Goal: Information Seeking & Learning: Learn about a topic

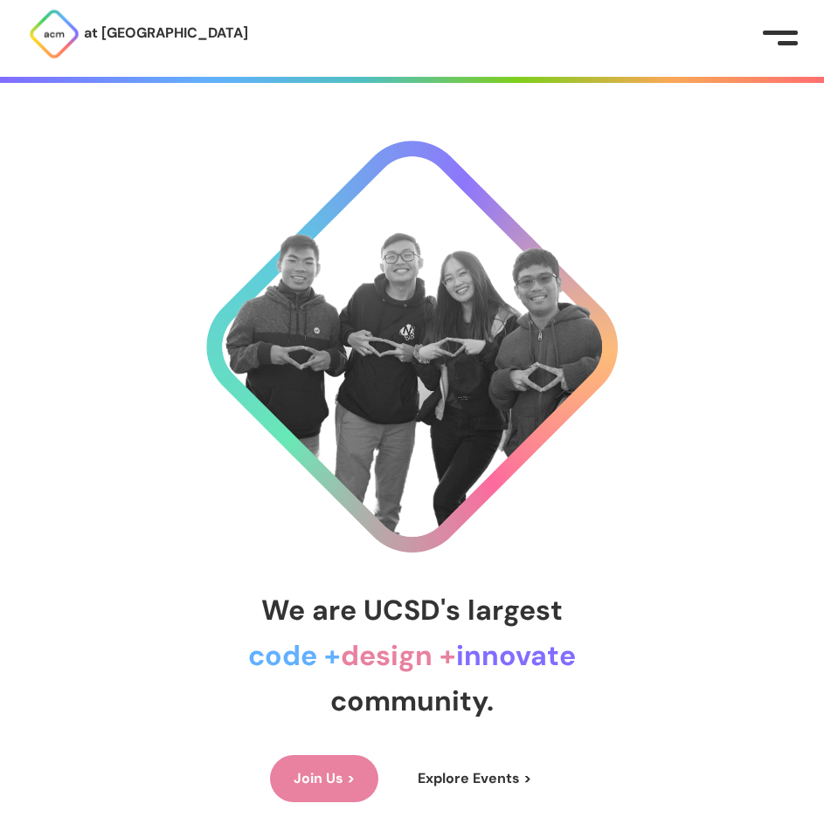
click at [768, 38] on button at bounding box center [779, 38] width 35 height 17
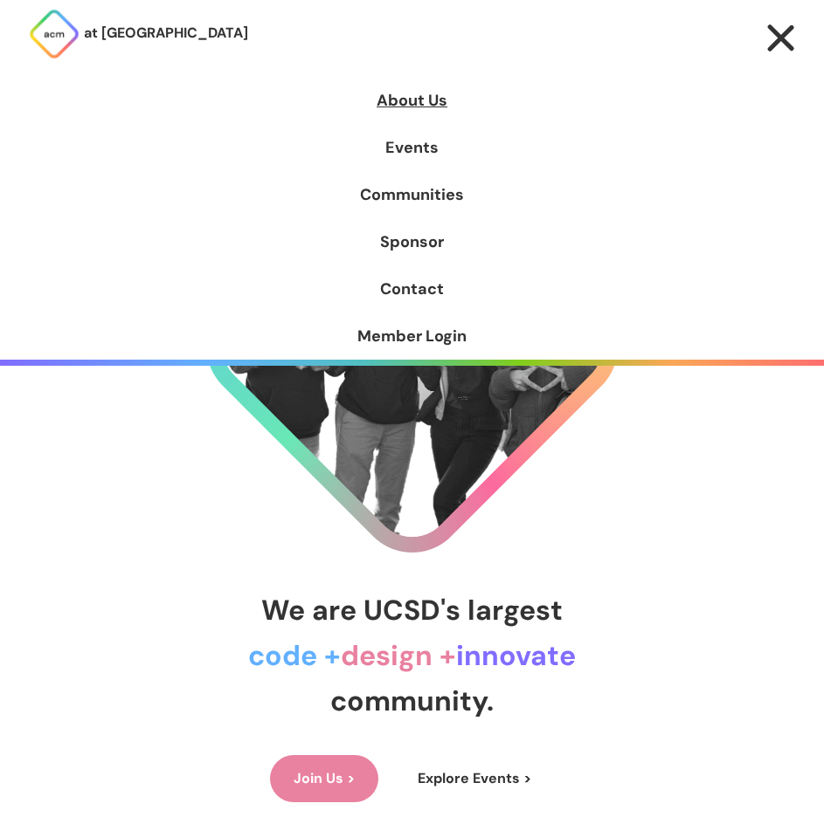
click at [417, 98] on link "About Us" at bounding box center [412, 100] width 824 height 47
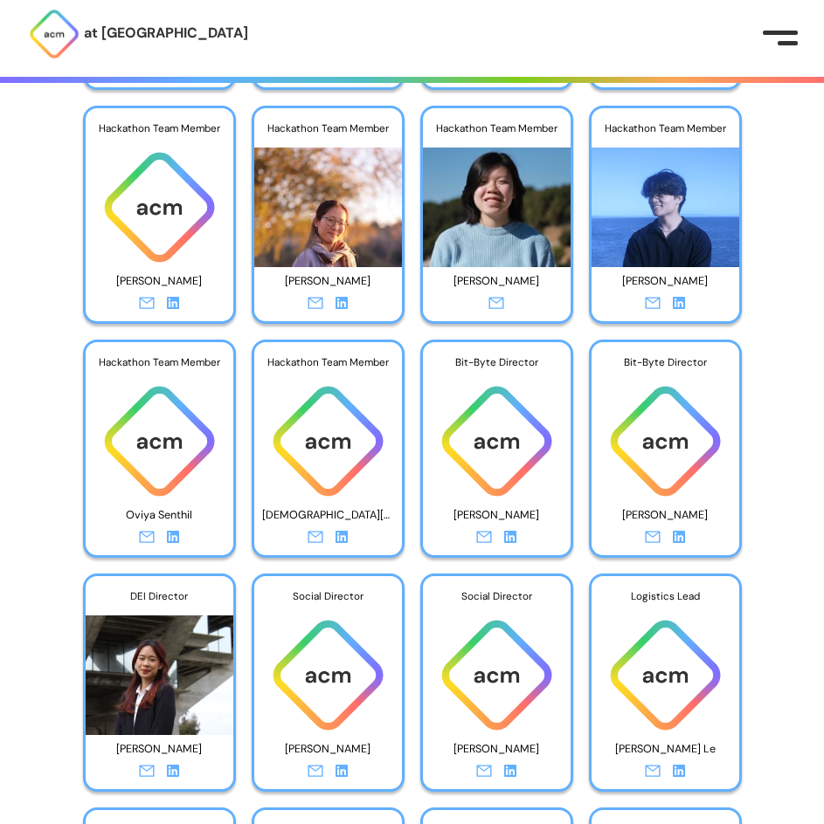
scroll to position [5140, 0]
